Goal: Information Seeking & Learning: Check status

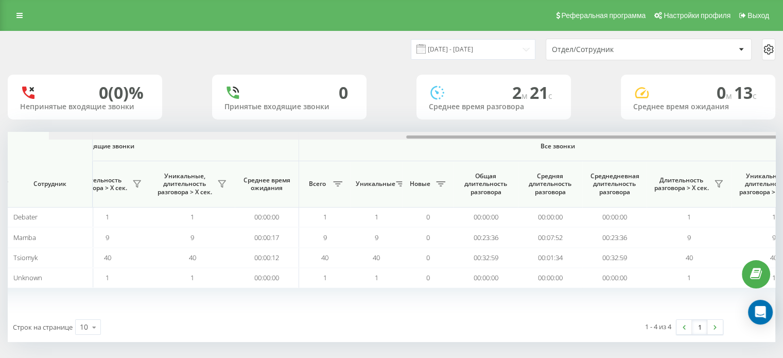
scroll to position [0, 669]
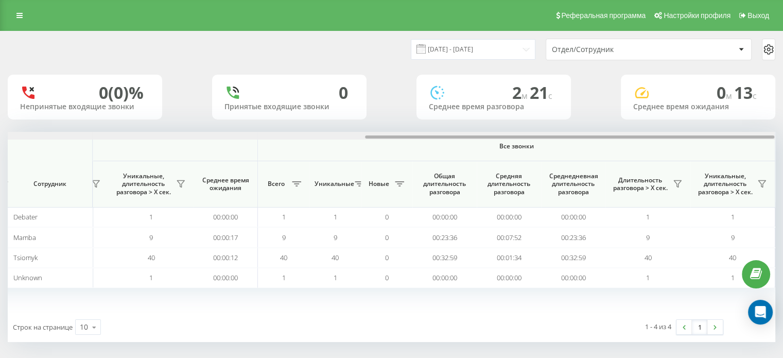
drag, startPoint x: 361, startPoint y: 138, endPoint x: 748, endPoint y: 141, distance: 387.3
click at [748, 141] on div "Входящие звонки Исходящие звонки Все звонки Сотрудник Всего Уникальные Новые Пр…" at bounding box center [392, 222] width 768 height 180
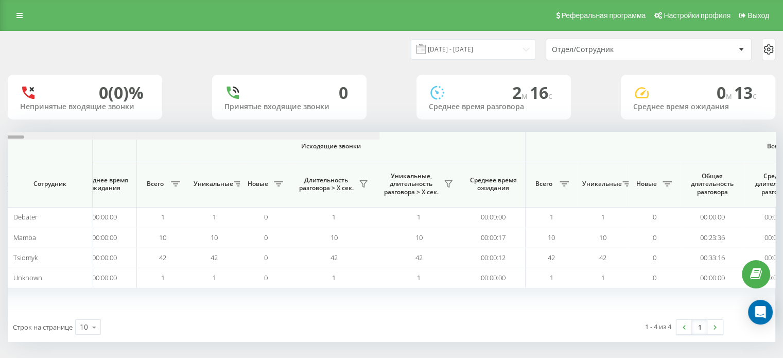
scroll to position [0, 669]
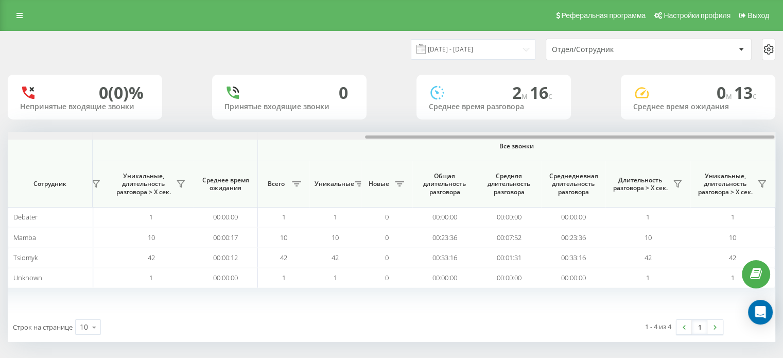
drag, startPoint x: 375, startPoint y: 138, endPoint x: 779, endPoint y: 150, distance: 404.0
click at [783, 151] on html "choice31.com Проекты choice31.com Дашборд Центр обращений Аналитика Ваши отчеты…" at bounding box center [391, 179] width 783 height 358
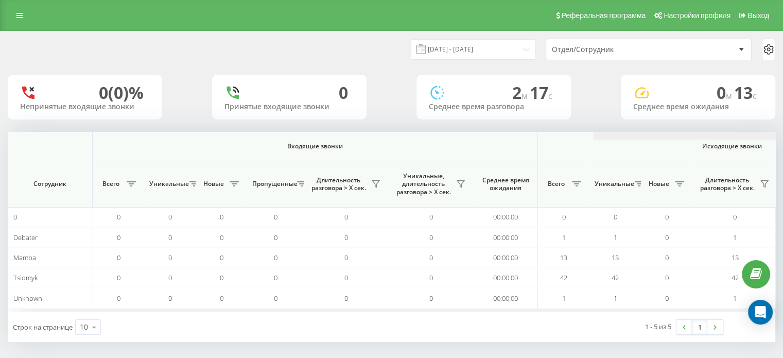
scroll to position [0, 669]
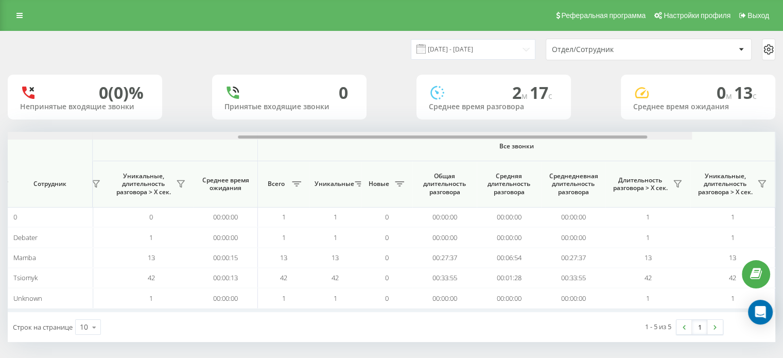
drag, startPoint x: 287, startPoint y: 136, endPoint x: 709, endPoint y: 111, distance: 422.0
click at [716, 112] on div "[DATE] - [DATE] Отдел/Сотрудник 0 (0)% Непринятые входящие звонки 0 Принятые вх…" at bounding box center [392, 186] width 768 height 311
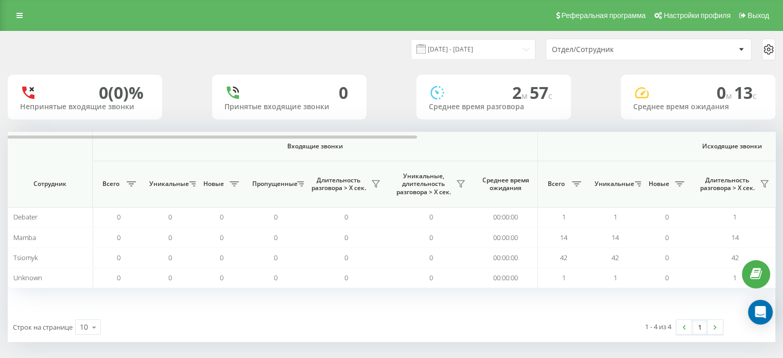
scroll to position [0, 669]
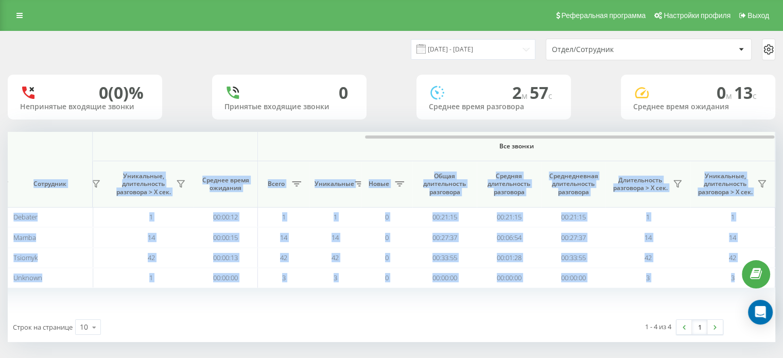
drag, startPoint x: 388, startPoint y: 139, endPoint x: 758, endPoint y: 142, distance: 370.3
click at [758, 142] on div "Входящие звонки Исходящие звонки Все звонки Сотрудник Всего Уникальные Новые Пр…" at bounding box center [392, 222] width 768 height 180
click at [467, 311] on div "Входящие звонки Исходящие звонки Все звонки Сотрудник Всего Уникальные Новые Пр…" at bounding box center [392, 222] width 768 height 180
